Goal: Find specific page/section: Find specific page/section

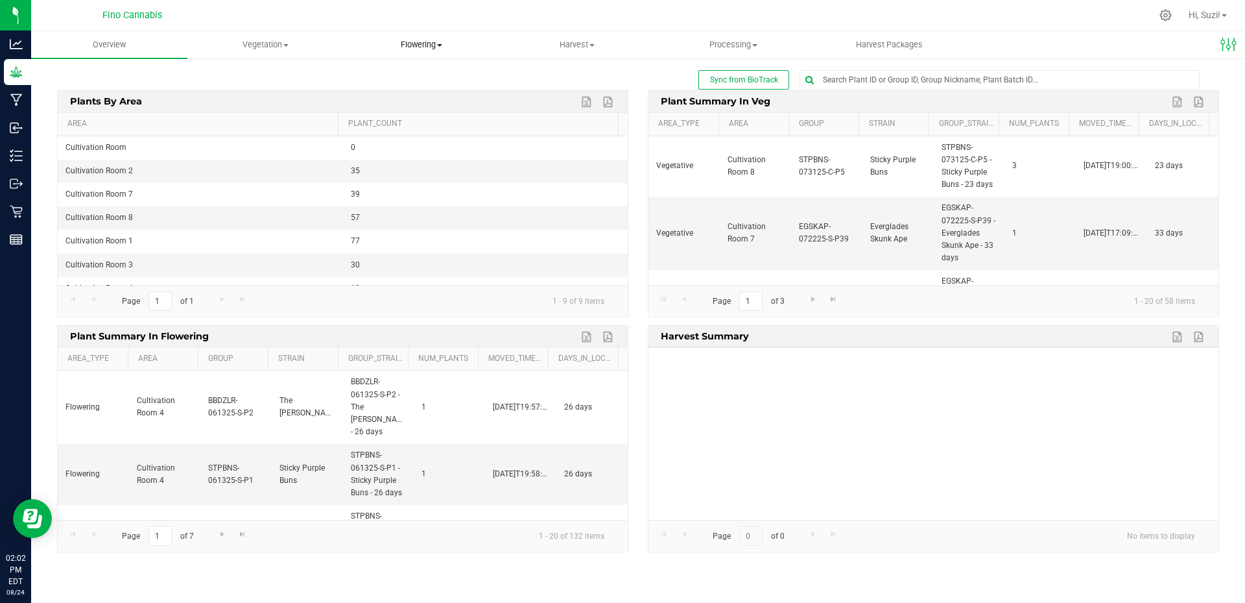
click at [442, 43] on span "Flowering" at bounding box center [421, 45] width 155 height 12
click at [418, 89] on span "Flowering groups" at bounding box center [397, 93] width 108 height 11
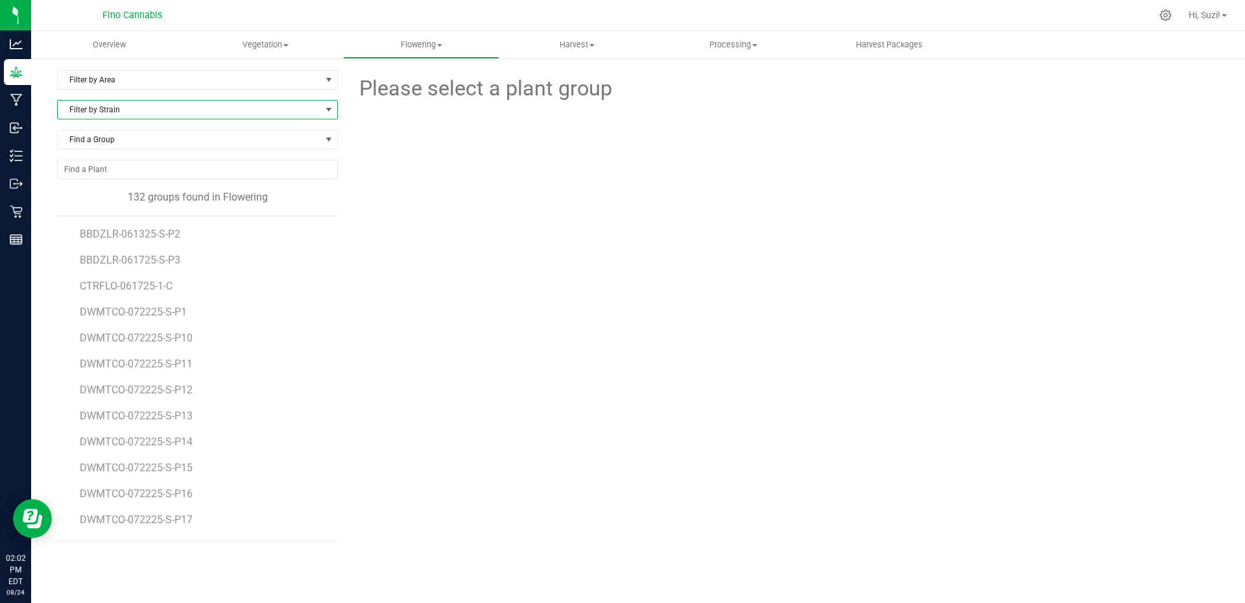
click at [101, 110] on span "Filter by Strain" at bounding box center [189, 110] width 263 height 18
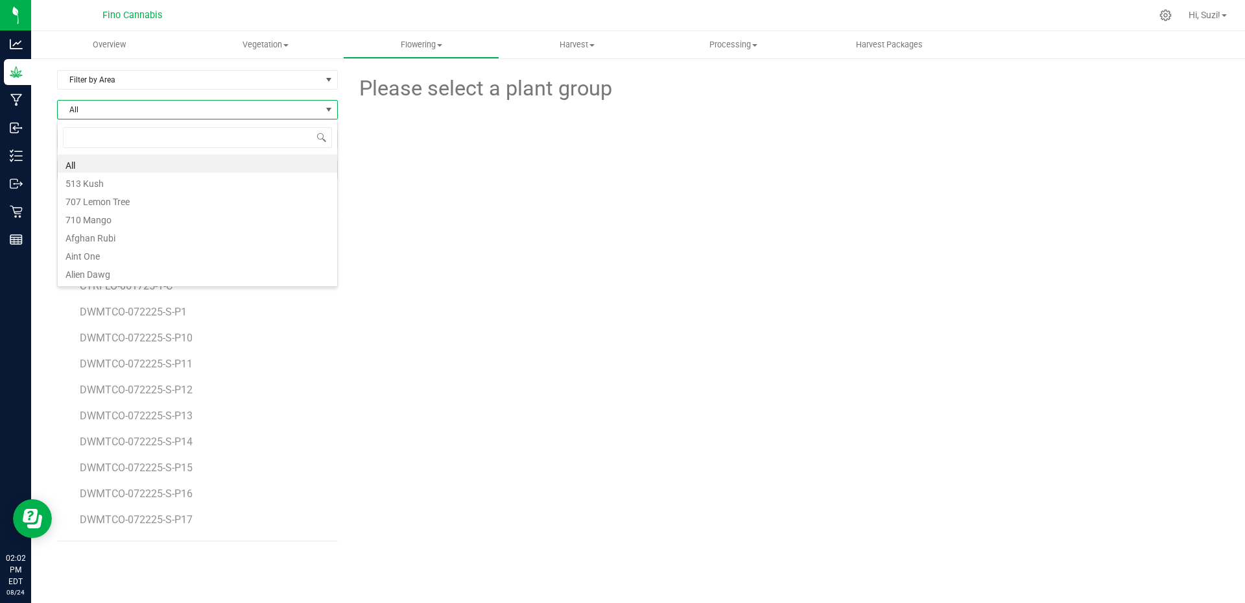
scroll to position [19, 281]
type input "lemon g"
click at [112, 160] on li "Lemon Grape [PERSON_NAME]" at bounding box center [198, 163] width 280 height 18
